Goal: Task Accomplishment & Management: Manage account settings

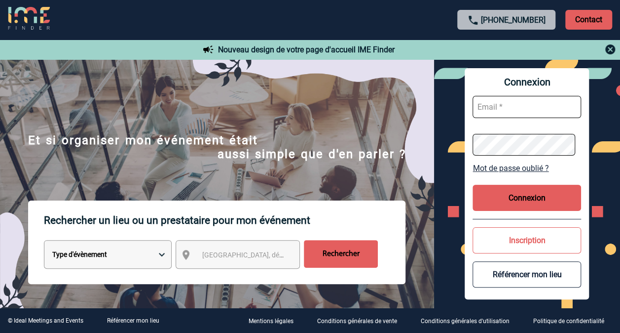
click at [523, 105] on input "text" at bounding box center [527, 107] width 109 height 22
type input "[EMAIL_ADDRESS][DOMAIN_NAME]"
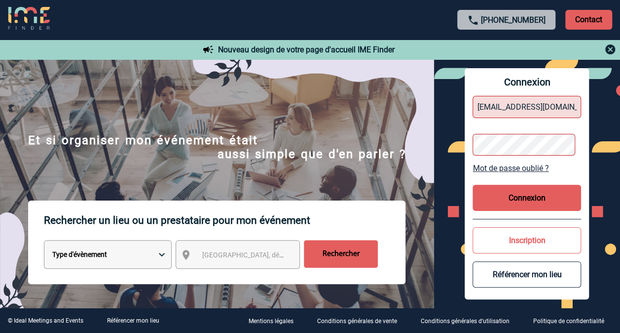
click at [532, 167] on link "Mot de passe oublié ?" at bounding box center [527, 167] width 109 height 9
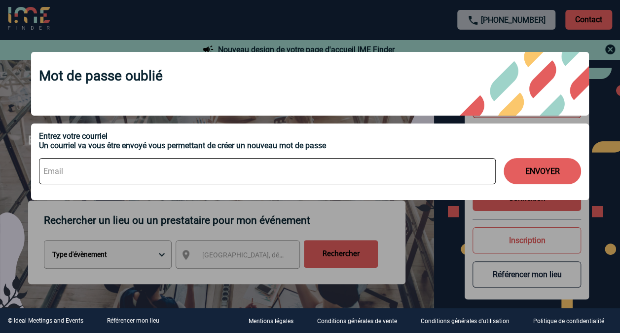
click at [157, 170] on input at bounding box center [267, 171] width 457 height 26
type input "[EMAIL_ADDRESS][DOMAIN_NAME]"
click at [541, 181] on button "ENVOYER" at bounding box center [542, 171] width 77 height 26
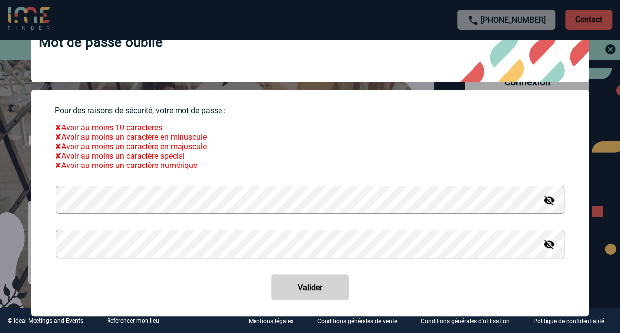
scroll to position [49, 0]
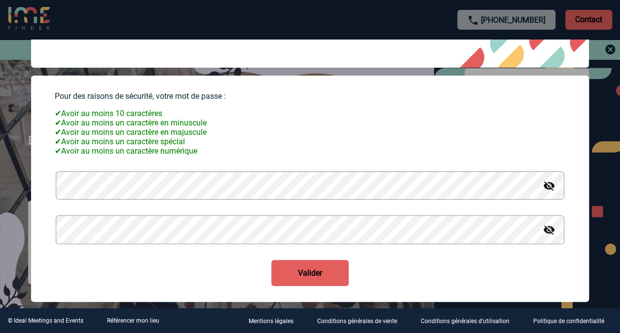
click at [305, 270] on button "Valider" at bounding box center [309, 273] width 77 height 26
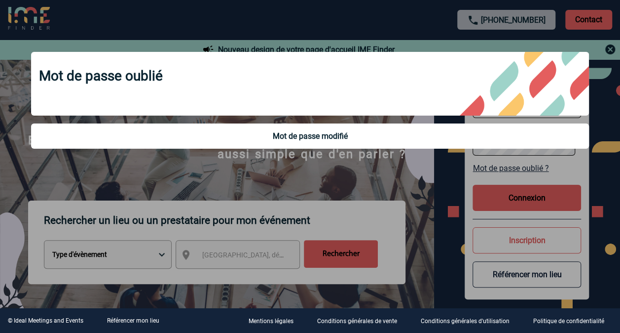
type input "[EMAIL_ADDRESS][DOMAIN_NAME]"
click at [242, 167] on div at bounding box center [310, 166] width 620 height 333
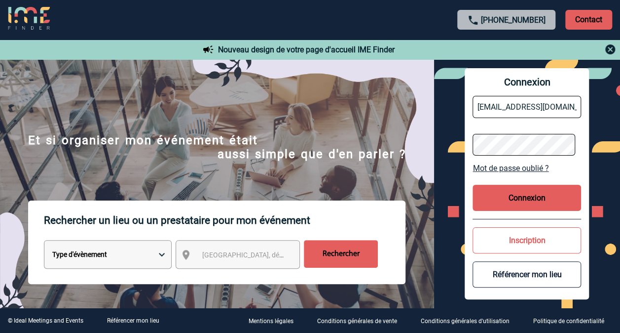
click at [525, 199] on button "Connexion" at bounding box center [527, 198] width 109 height 26
